Goal: Task Accomplishment & Management: Manage account settings

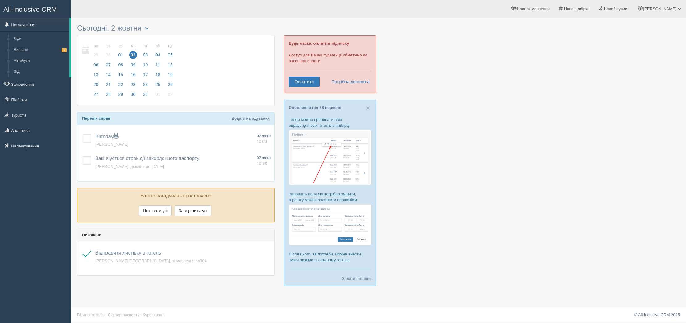
scroll to position [1, 0]
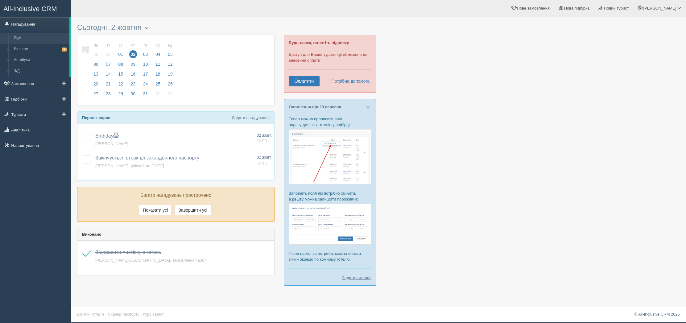
click at [23, 40] on link "Ліди" at bounding box center [40, 38] width 58 height 11
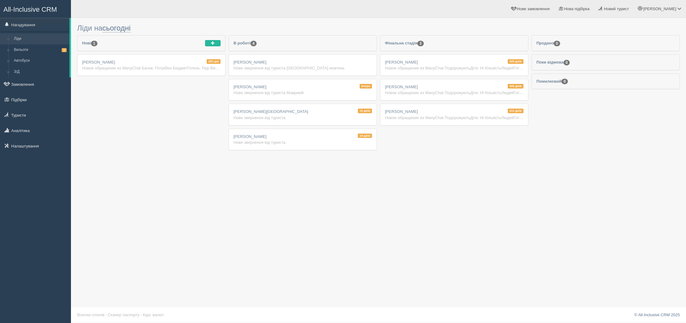
click at [253, 61] on div "[PERSON_NAME] Нове звернення від туриста [GEOGRAPHIC_DATA] жовтень" at bounding box center [303, 65] width 148 height 21
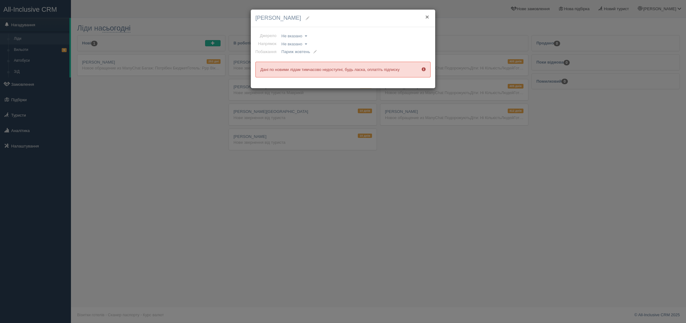
click at [426, 20] on button "×" at bounding box center [428, 17] width 4 height 6
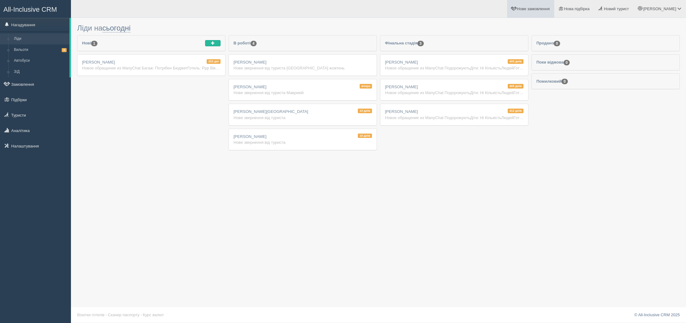
click at [549, 7] on span "Нове замовлення" at bounding box center [533, 8] width 33 height 5
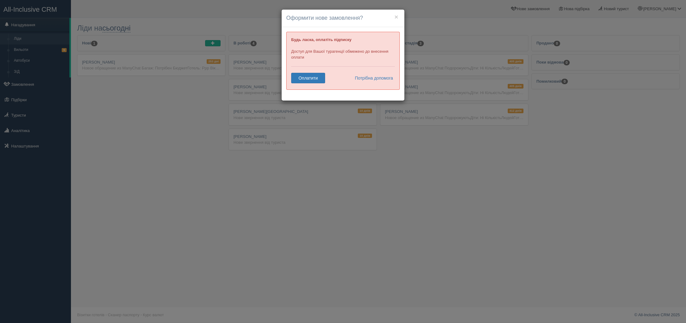
click at [399, 19] on h4 "Оформити нове замовлення?" at bounding box center [343, 18] width 114 height 8
click at [398, 19] on button "×" at bounding box center [397, 17] width 4 height 6
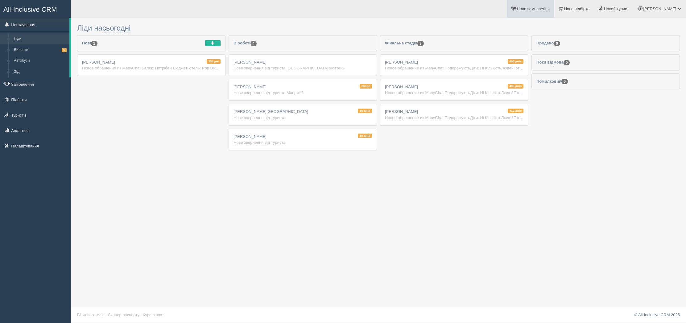
click at [322, 65] on div "Мілена Нове звернення від туриста Париж жовтень" at bounding box center [303, 65] width 148 height 21
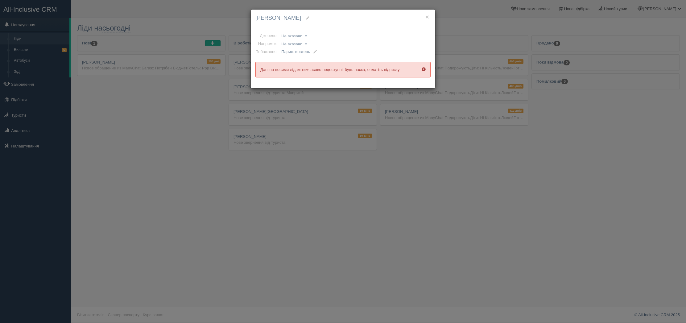
click at [306, 18] on span at bounding box center [308, 18] width 4 height 4
click at [428, 19] on button "×" at bounding box center [428, 17] width 4 height 6
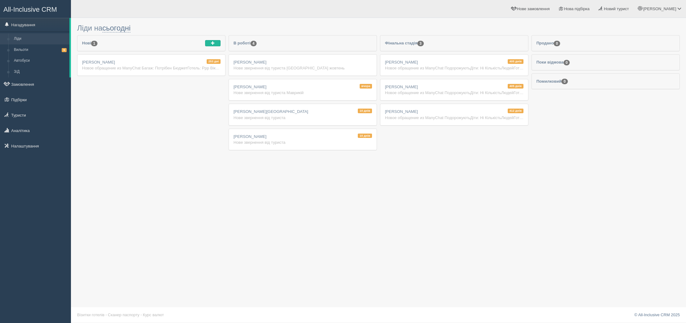
scroll to position [1, 0]
